Goal: Transaction & Acquisition: Download file/media

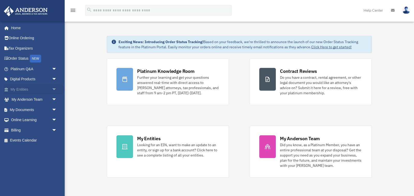
click at [39, 90] on link "My Entities arrow_drop_down" at bounding box center [34, 89] width 61 height 10
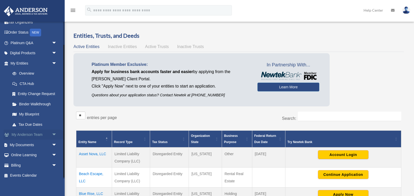
scroll to position [29, 0]
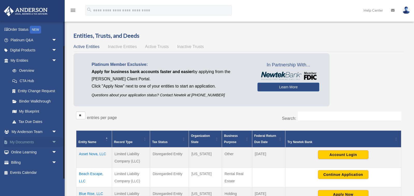
click at [52, 142] on span "arrow_drop_down" at bounding box center [57, 142] width 10 height 11
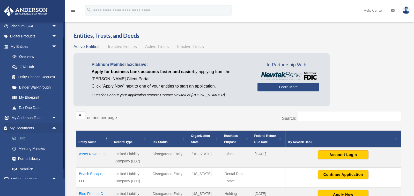
scroll to position [43, 0]
click at [25, 138] on link "Box" at bounding box center [35, 138] width 57 height 10
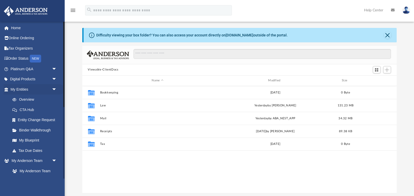
scroll to position [118, 314]
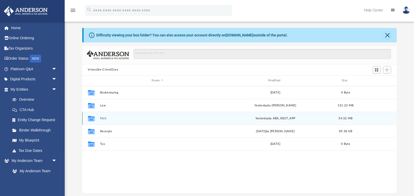
click at [104, 117] on button "Mail" at bounding box center [157, 118] width 115 height 3
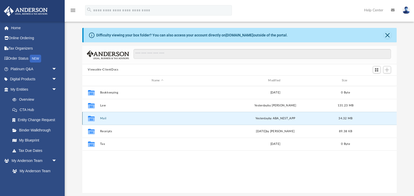
click at [104, 117] on button "Mail" at bounding box center [157, 118] width 115 height 3
click at [94, 117] on icon "grid" at bounding box center [91, 118] width 7 height 5
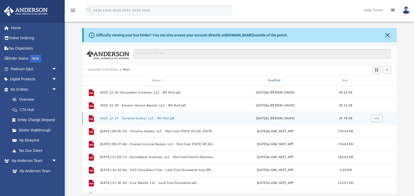
click at [278, 80] on div "Modified" at bounding box center [274, 80] width 115 height 5
click at [273, 81] on div "Modified" at bounding box center [274, 80] width 115 height 5
click at [282, 80] on span "Modified" at bounding box center [282, 81] width 2 height 2
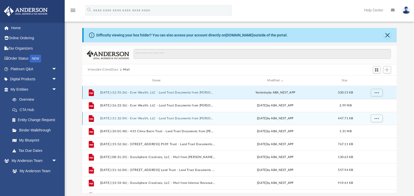
click at [179, 92] on button "[DATE] (12:55:26) - Ever Wealth, LLC - Land Trust Documents from [PERSON_NAME].…" at bounding box center [157, 92] width 115 height 3
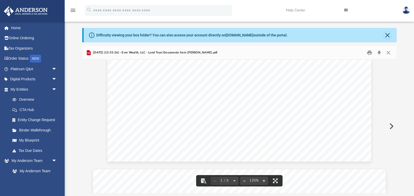
scroll to position [242, 0]
click at [378, 52] on button "Download" at bounding box center [379, 53] width 9 height 8
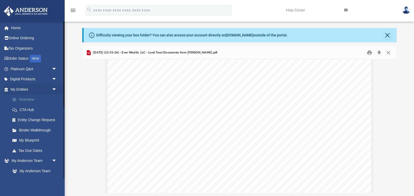
click at [25, 100] on link "Overview" at bounding box center [35, 100] width 57 height 10
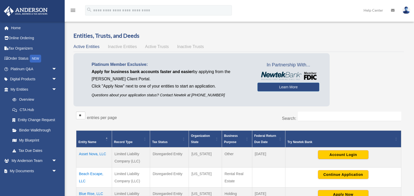
scroll to position [175, 0]
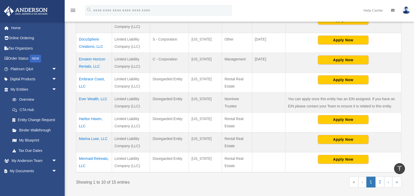
click at [90, 97] on td "Ever Wealth, LLC" at bounding box center [94, 103] width 36 height 20
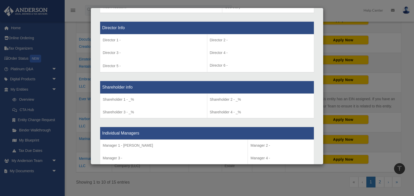
scroll to position [525, 0]
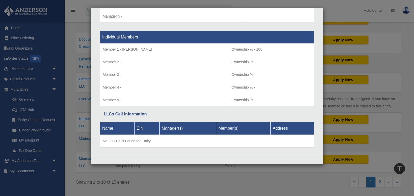
click at [61, 107] on div "Details × Articles Sent Organizational Date" at bounding box center [207, 98] width 414 height 196
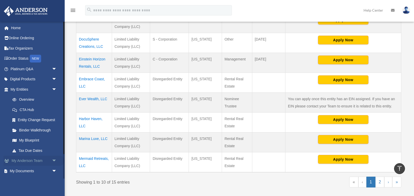
click at [24, 160] on link "My [PERSON_NAME] Team arrow_drop_down" at bounding box center [34, 161] width 61 height 10
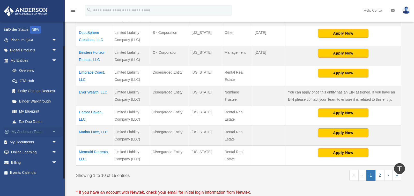
scroll to position [182, 0]
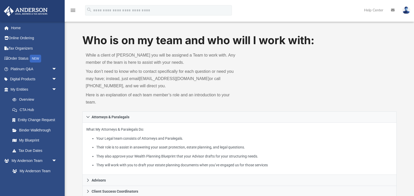
scroll to position [12, 0]
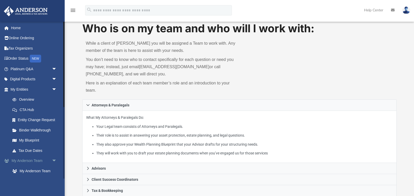
click at [38, 161] on link "My [PERSON_NAME] Team arrow_drop_down" at bounding box center [34, 161] width 61 height 10
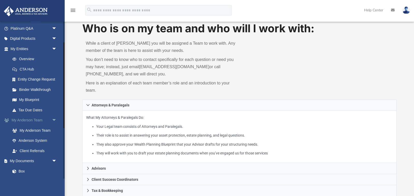
scroll to position [48, 0]
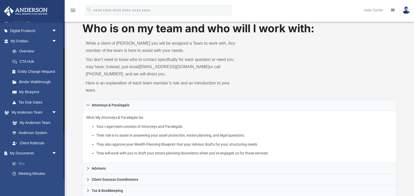
click at [23, 163] on link "Box" at bounding box center [35, 164] width 57 height 10
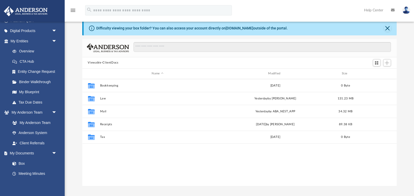
scroll to position [118, 314]
click at [154, 50] on input "Search files and folders" at bounding box center [262, 47] width 257 height 10
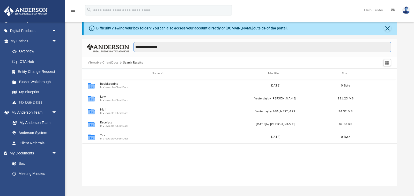
type input "**********"
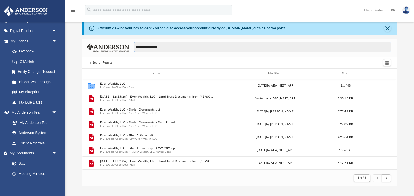
scroll to position [0, 0]
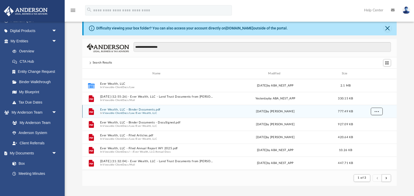
click at [374, 111] on span "More options" at bounding box center [376, 111] width 4 height 3
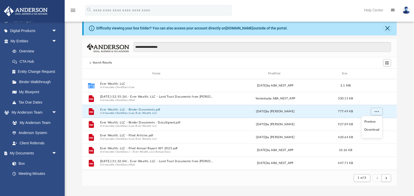
click at [369, 130] on li "Download" at bounding box center [371, 129] width 15 height 5
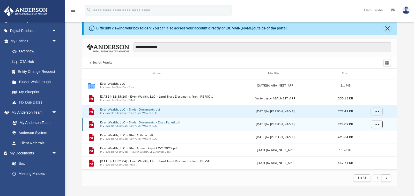
click at [377, 125] on span "More options" at bounding box center [376, 124] width 4 height 3
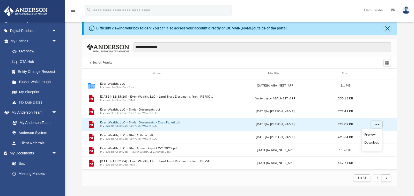
click at [372, 144] on li "Download" at bounding box center [371, 142] width 15 height 5
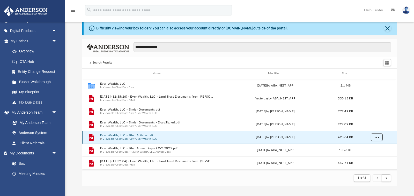
click at [375, 137] on span "More options" at bounding box center [376, 137] width 4 height 3
click at [371, 156] on li "Download" at bounding box center [371, 155] width 15 height 5
